Goal: Transaction & Acquisition: Purchase product/service

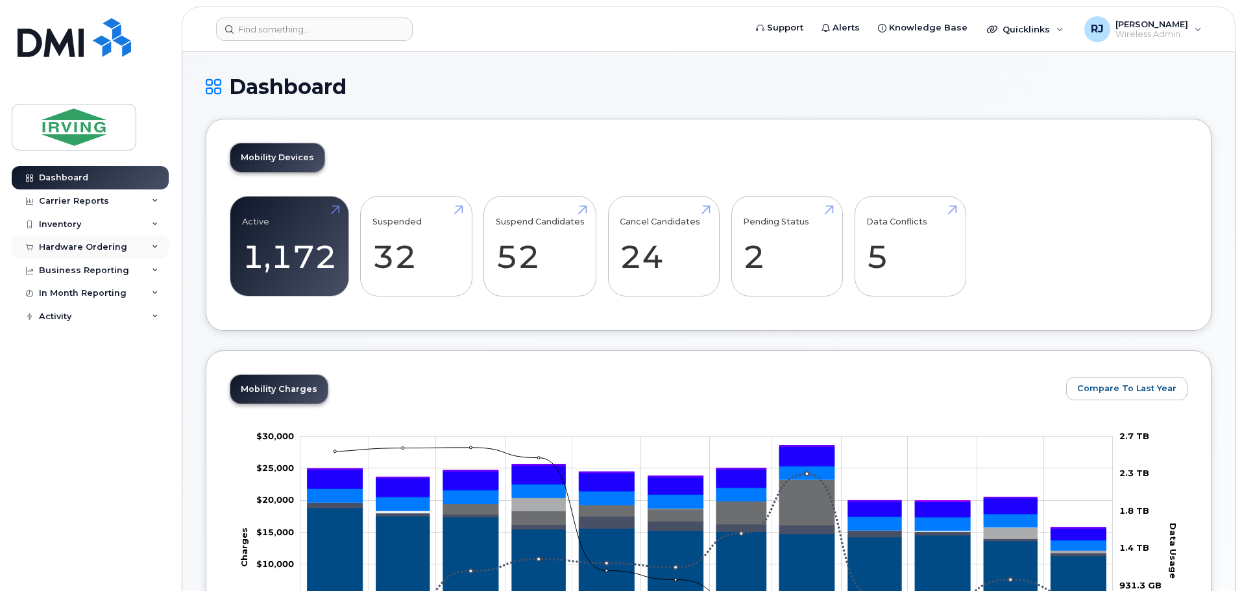
click at [67, 245] on div "Hardware Ordering" at bounding box center [83, 247] width 88 height 10
click at [66, 271] on div "Overview" at bounding box center [66, 271] width 42 height 12
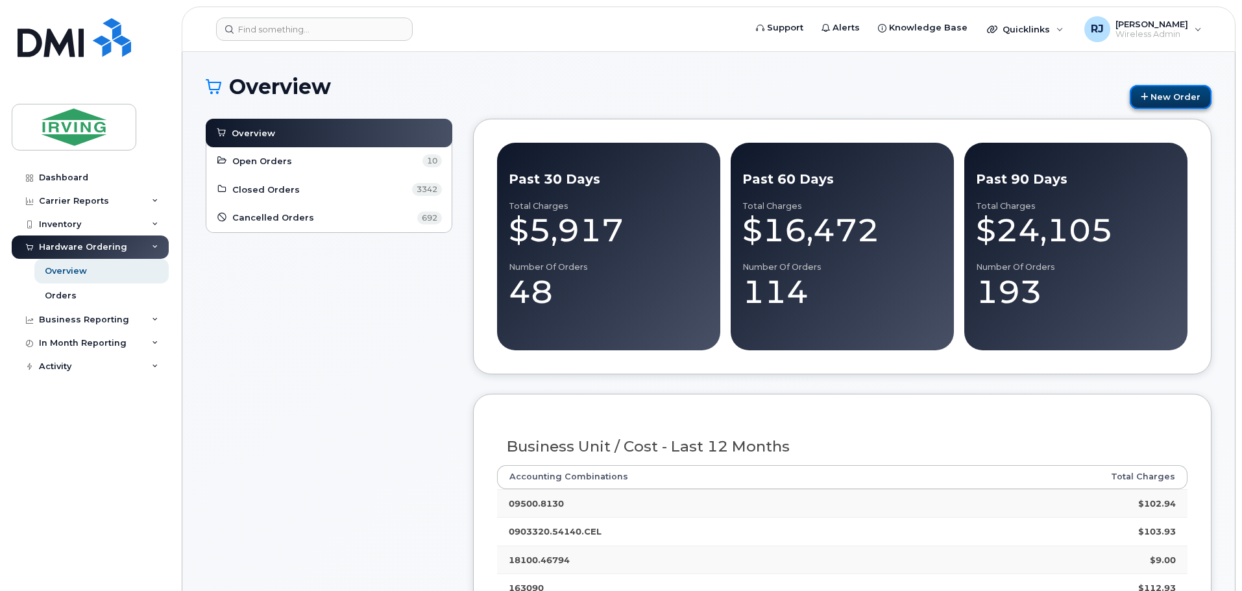
click at [1179, 93] on link "New Order" at bounding box center [1171, 97] width 82 height 24
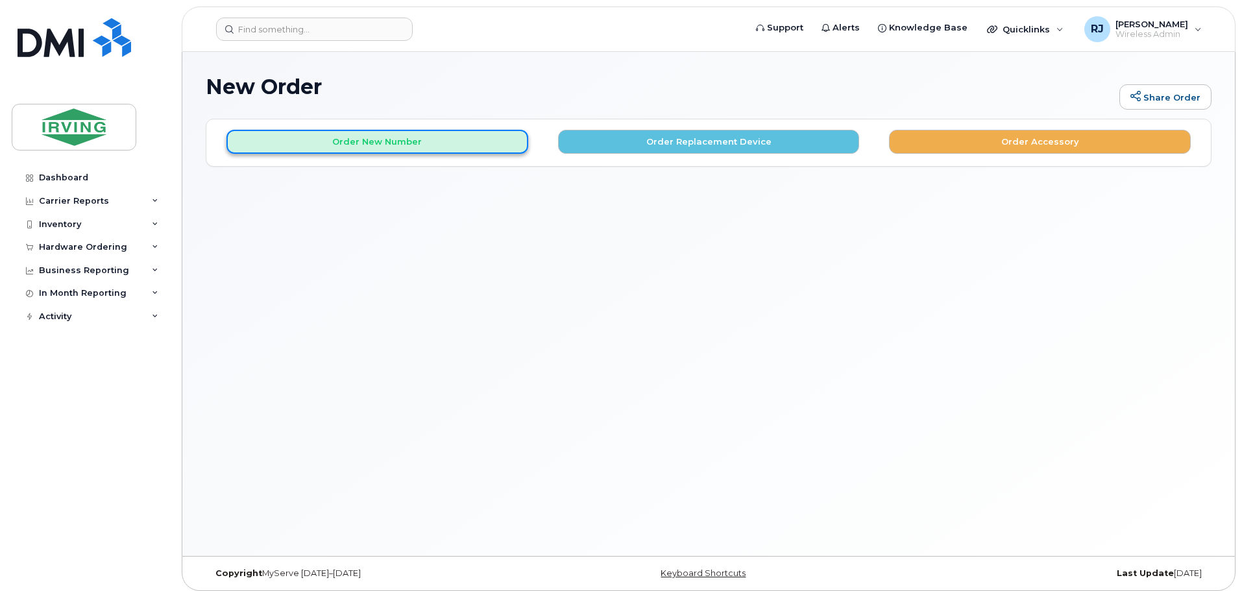
click at [334, 144] on button "Order New Number" at bounding box center [377, 142] width 302 height 24
